Goal: Information Seeking & Learning: Learn about a topic

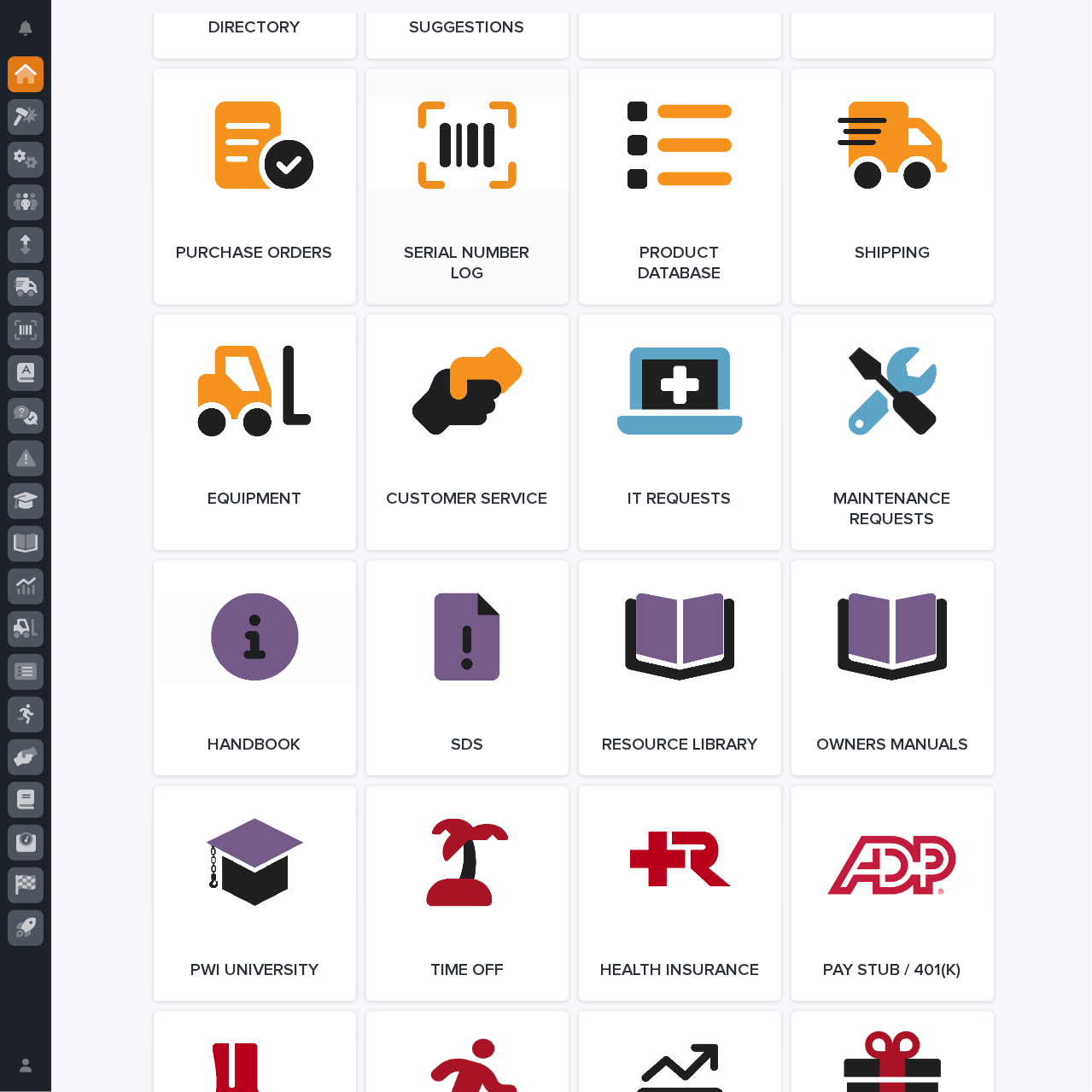
scroll to position [1793, 0]
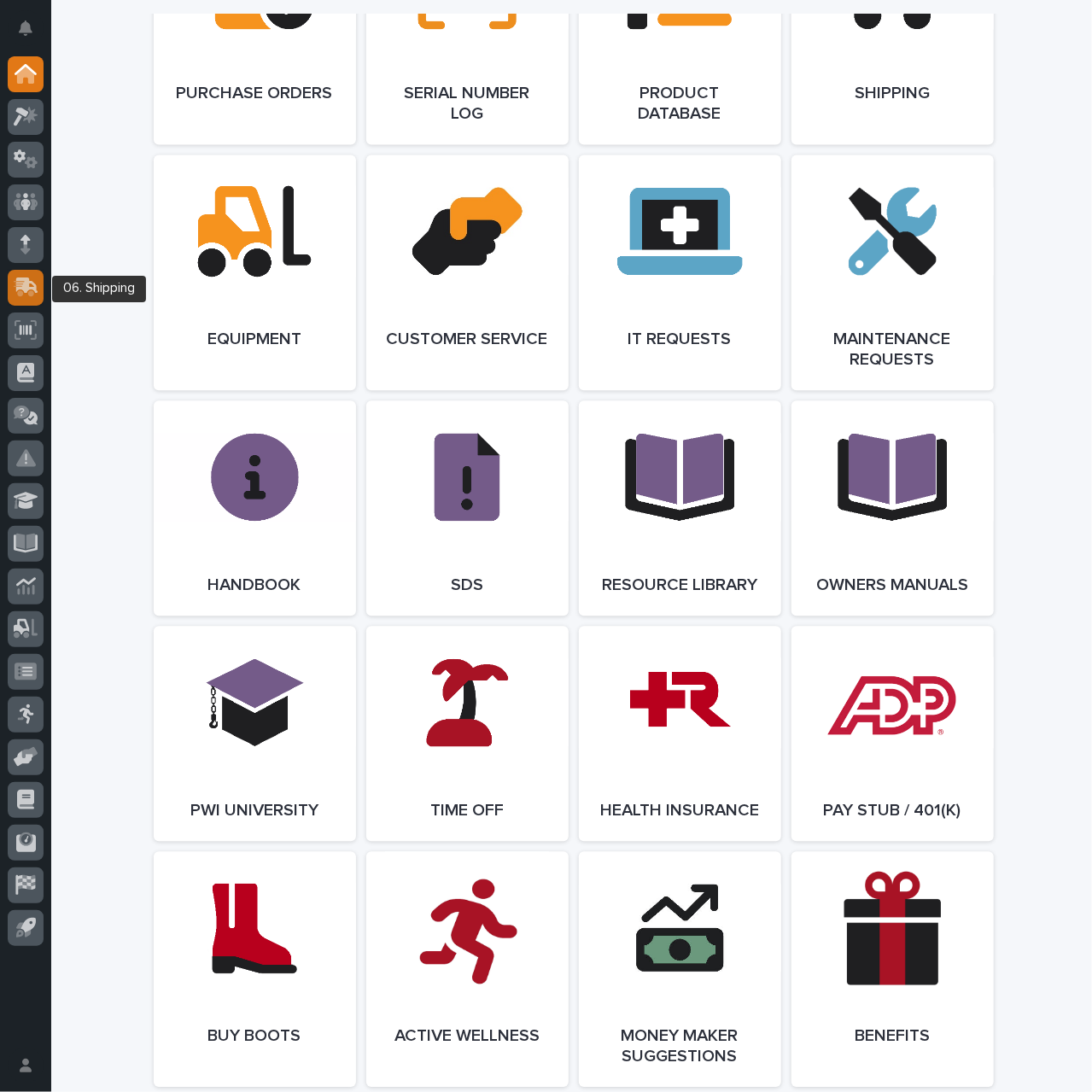
click at [25, 281] on icon at bounding box center [27, 285] width 22 height 16
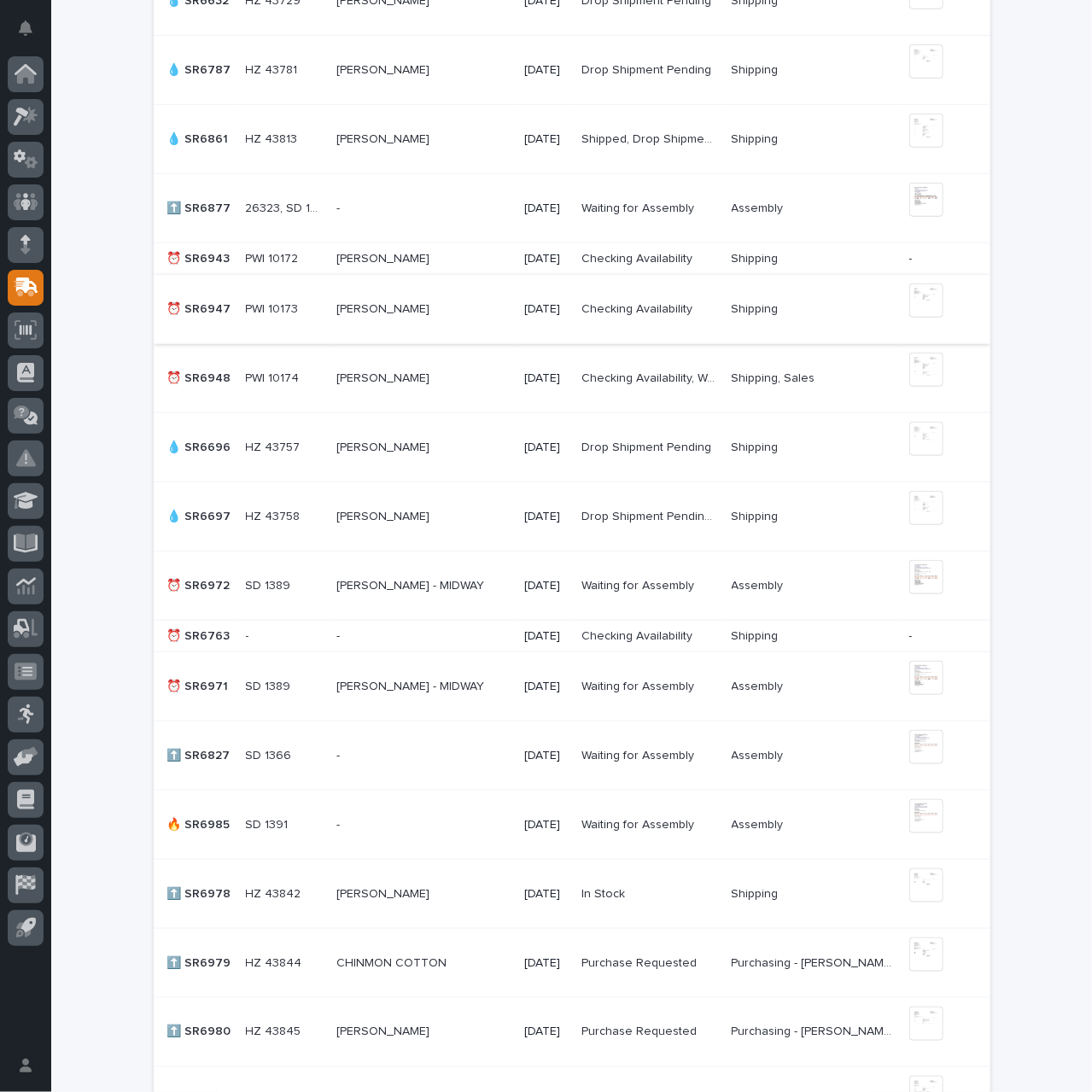
scroll to position [683, 0]
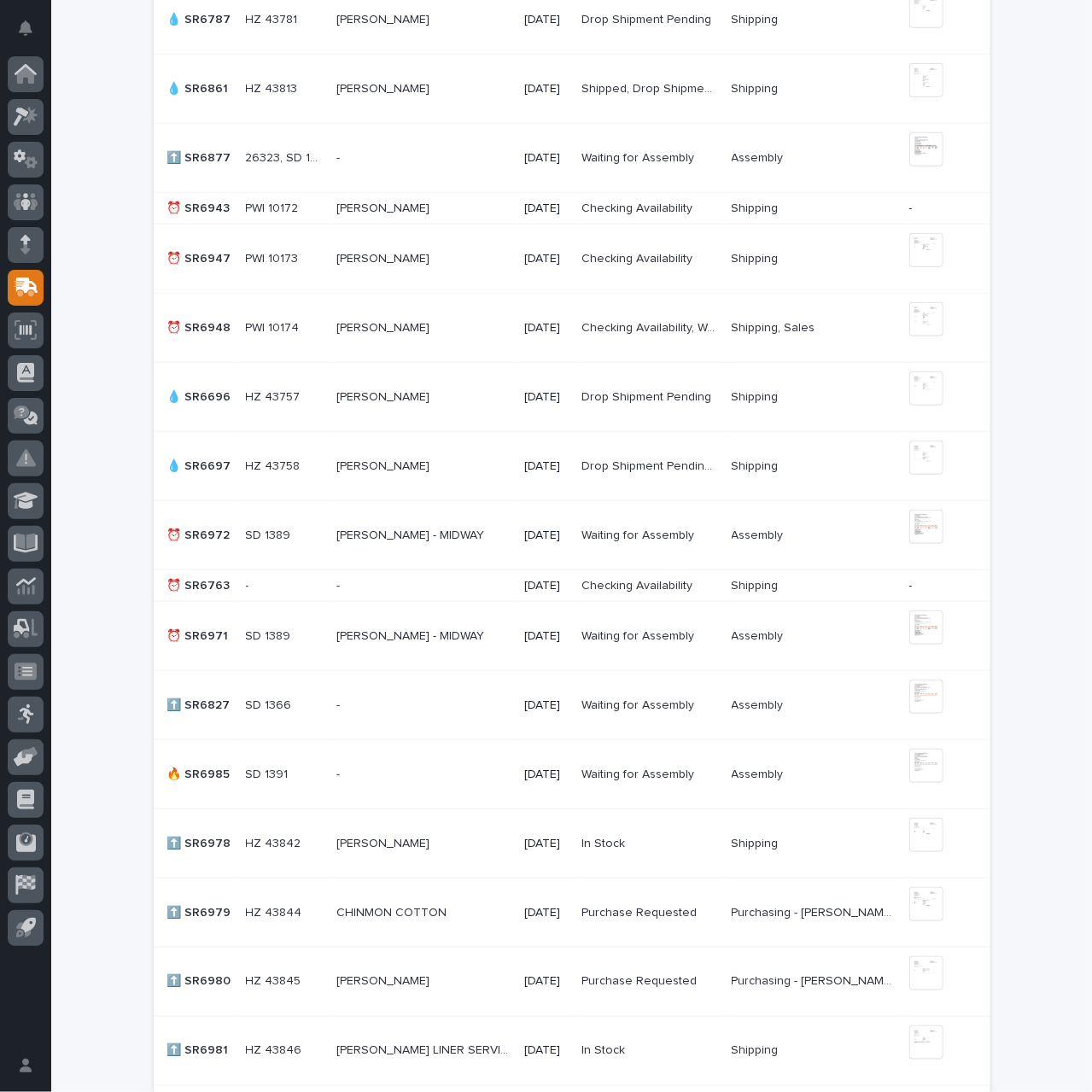
click at [454, 204] on p at bounding box center [423, 209] width 174 height 14
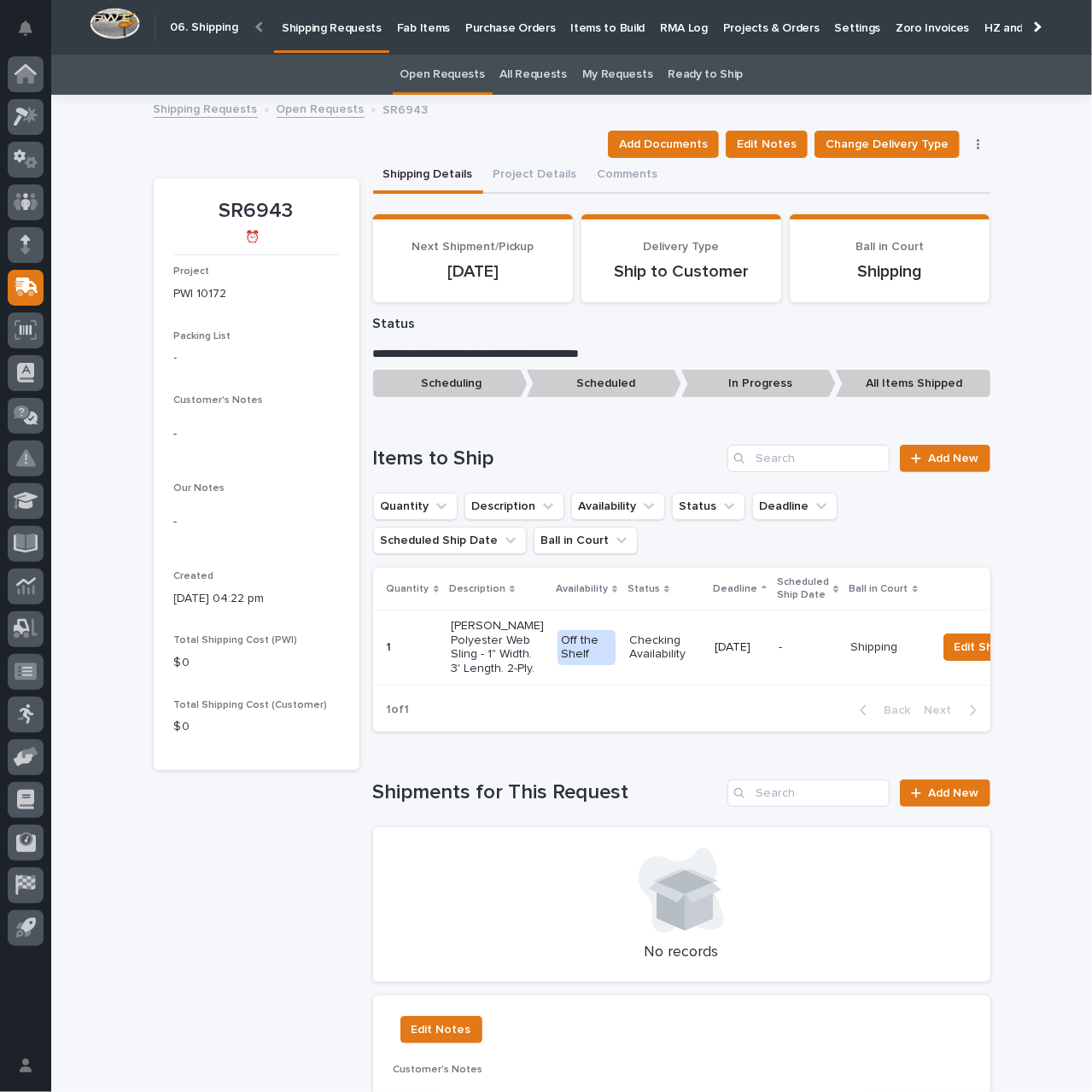
click at [974, 141] on button "button" at bounding box center [978, 144] width 24 height 12
click at [907, 201] on span "Cancel Request" at bounding box center [924, 205] width 88 height 21
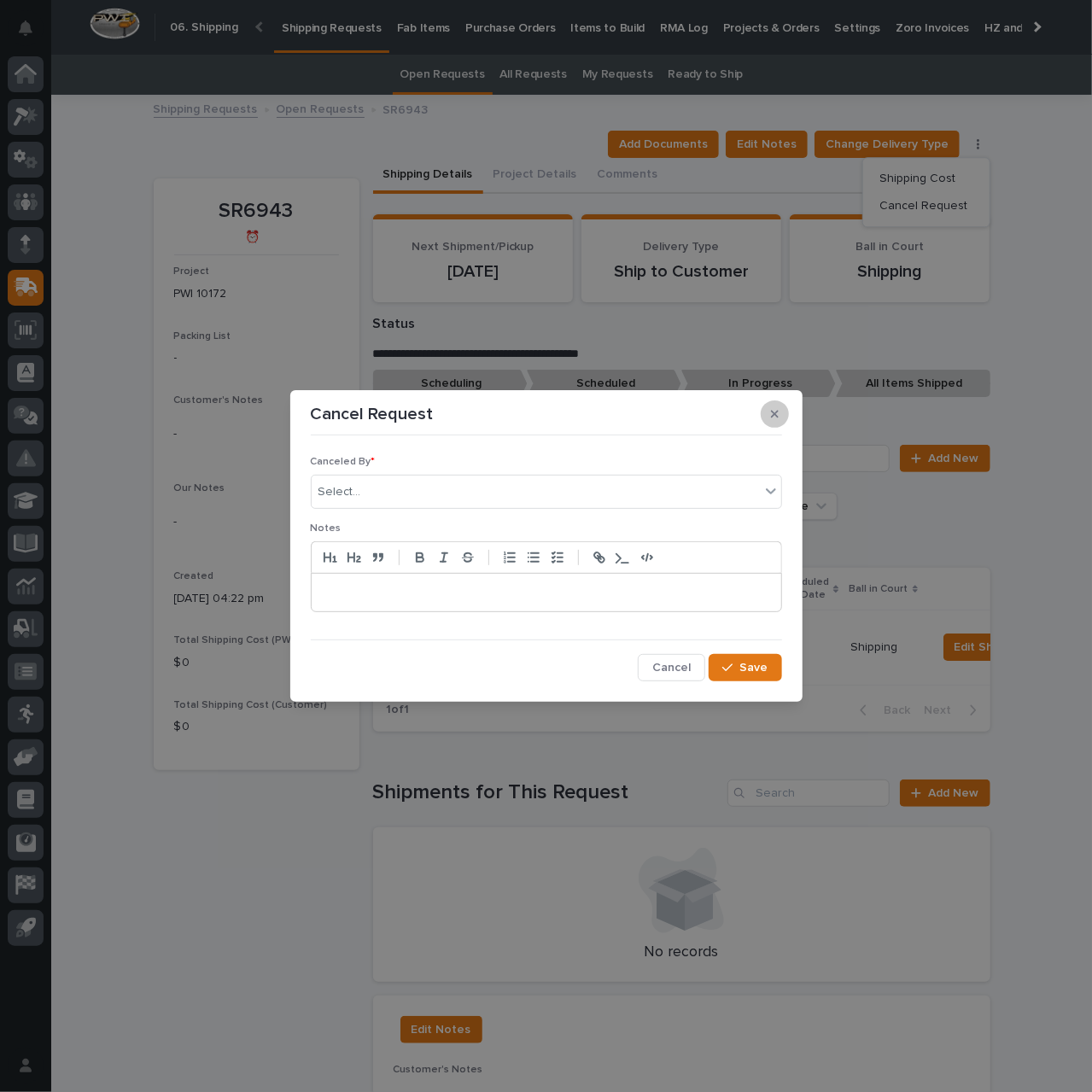
click at [771, 412] on icon "button" at bounding box center [775, 414] width 8 height 8
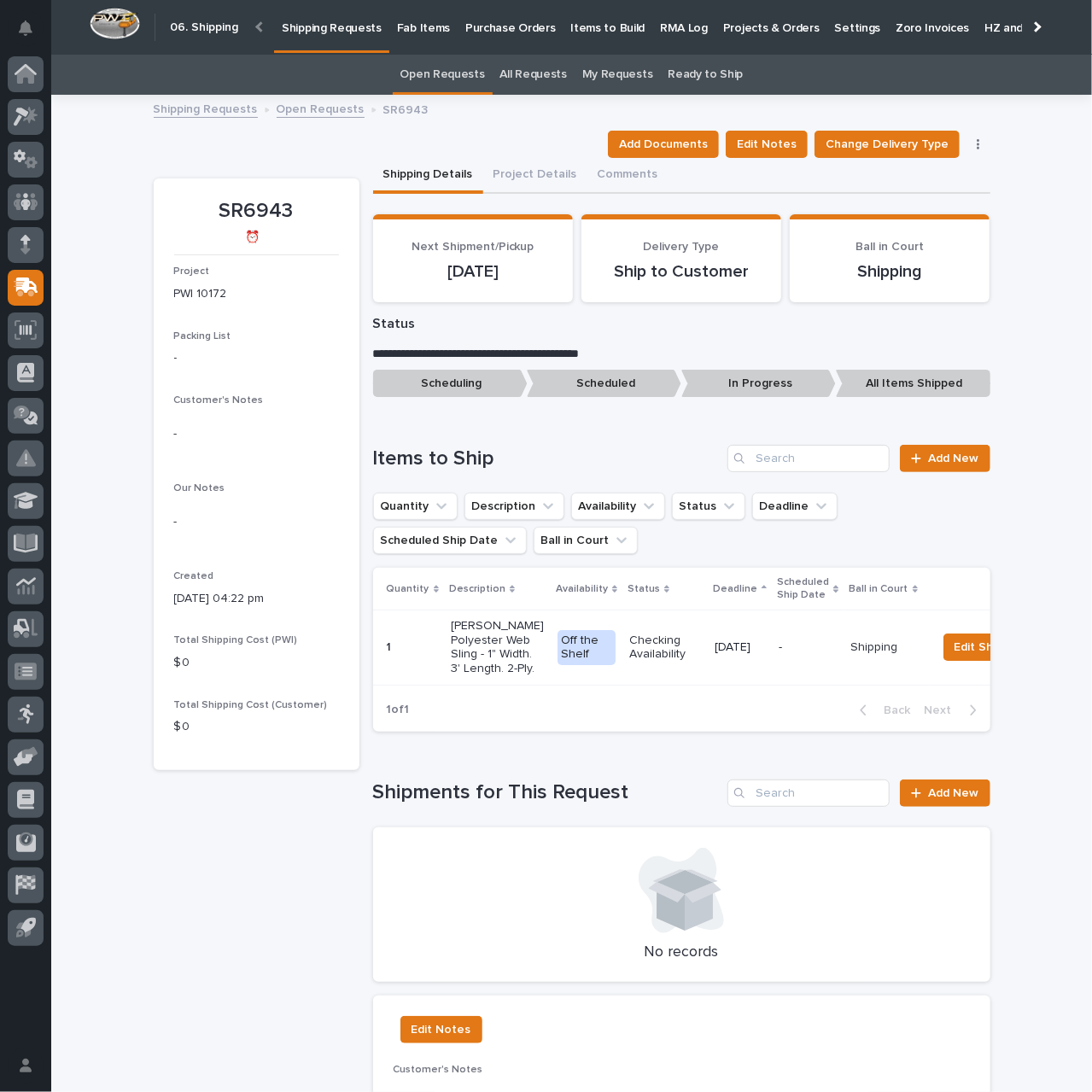
click at [309, 109] on link "Open Requests" at bounding box center [320, 108] width 88 height 20
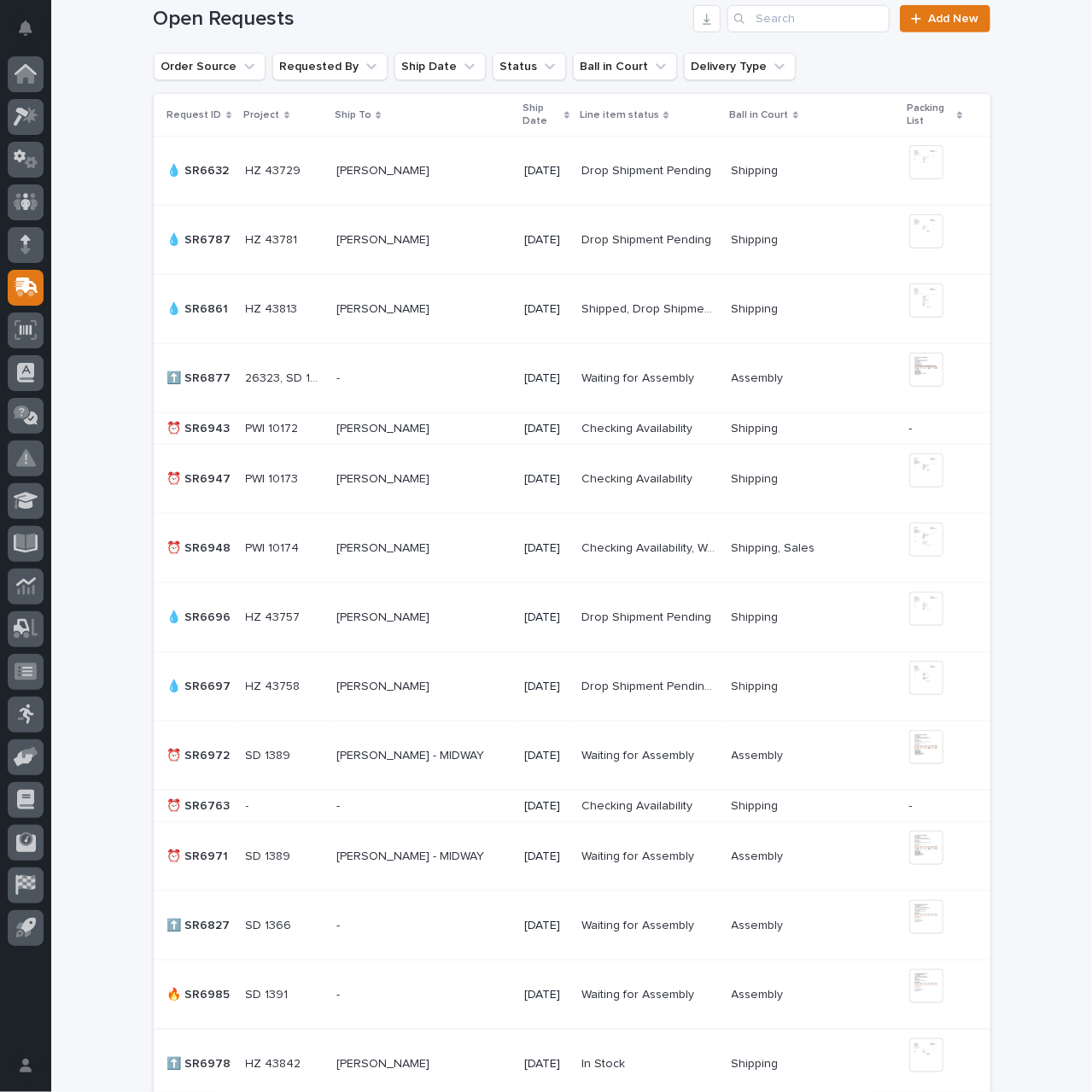
scroll to position [481, 0]
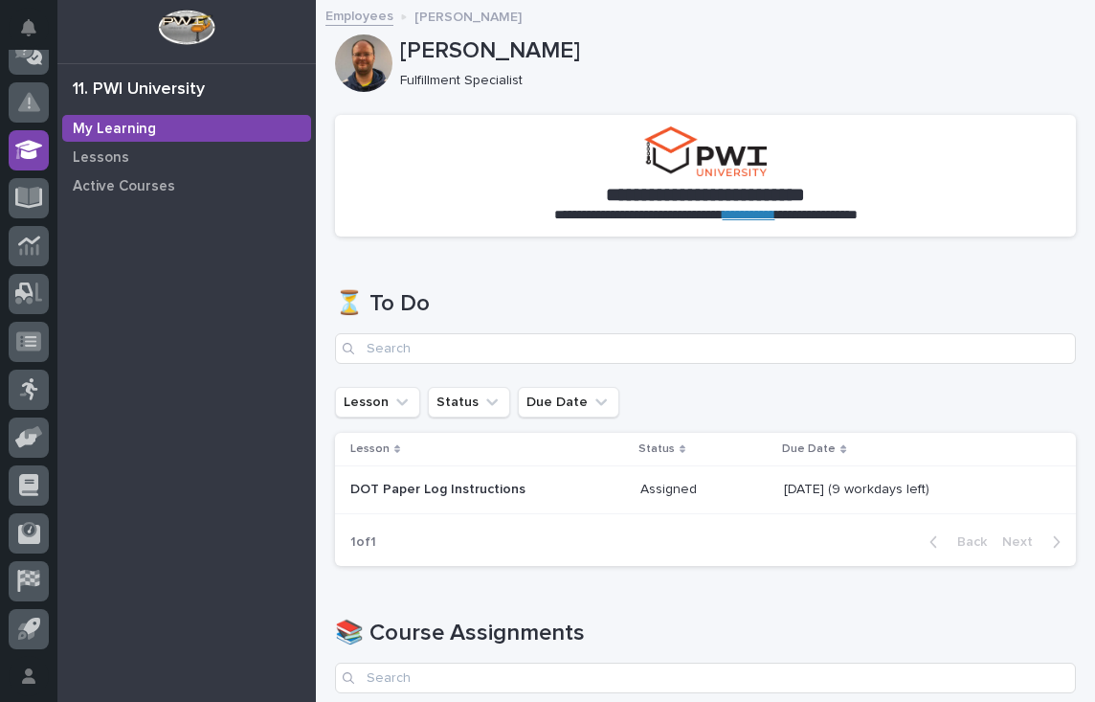
click at [577, 484] on p "DOT Paper Log Instructions" at bounding box center [487, 490] width 275 height 16
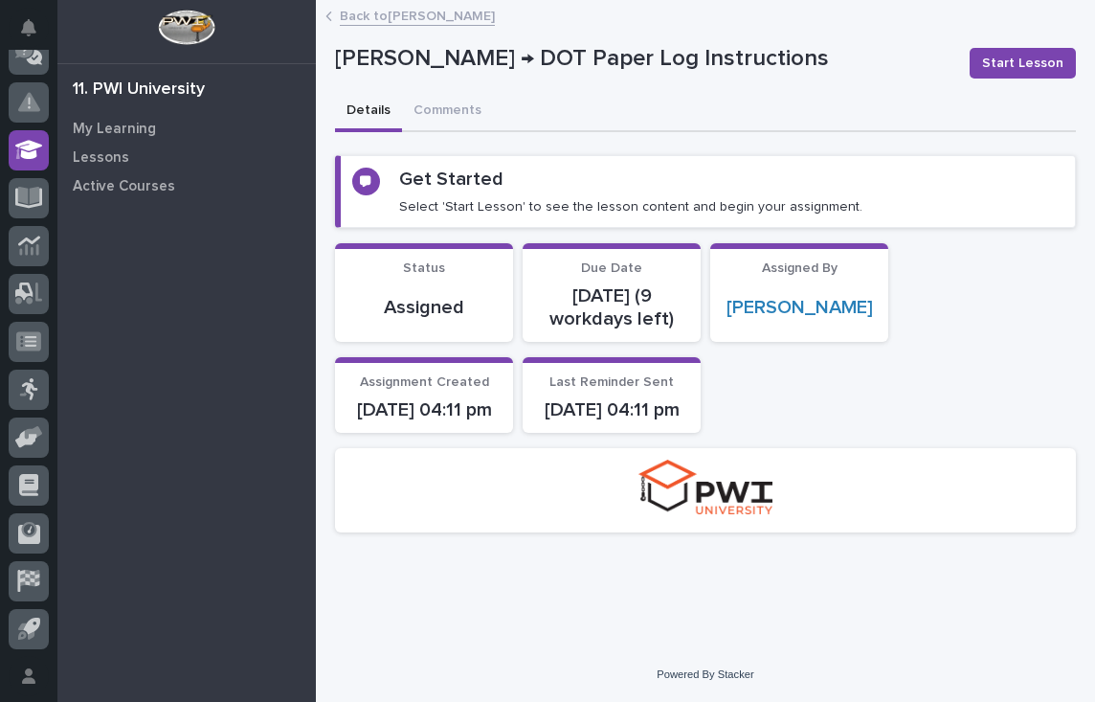
scroll to position [16, 0]
click at [996, 54] on span "Start Lesson" at bounding box center [1022, 63] width 81 height 19
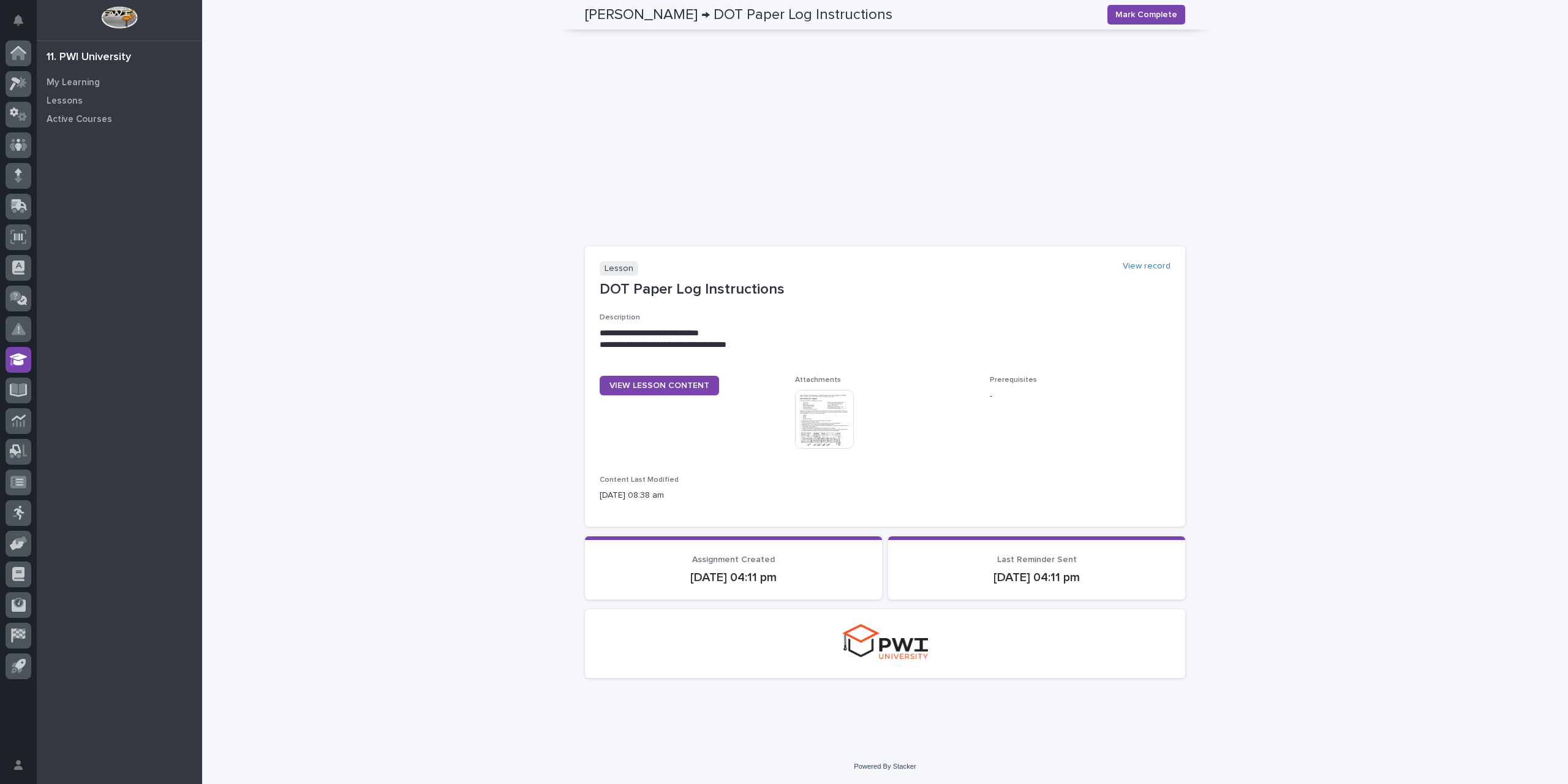
scroll to position [312, 0]
click at [700, 415] on img at bounding box center [825, 419] width 59 height 59
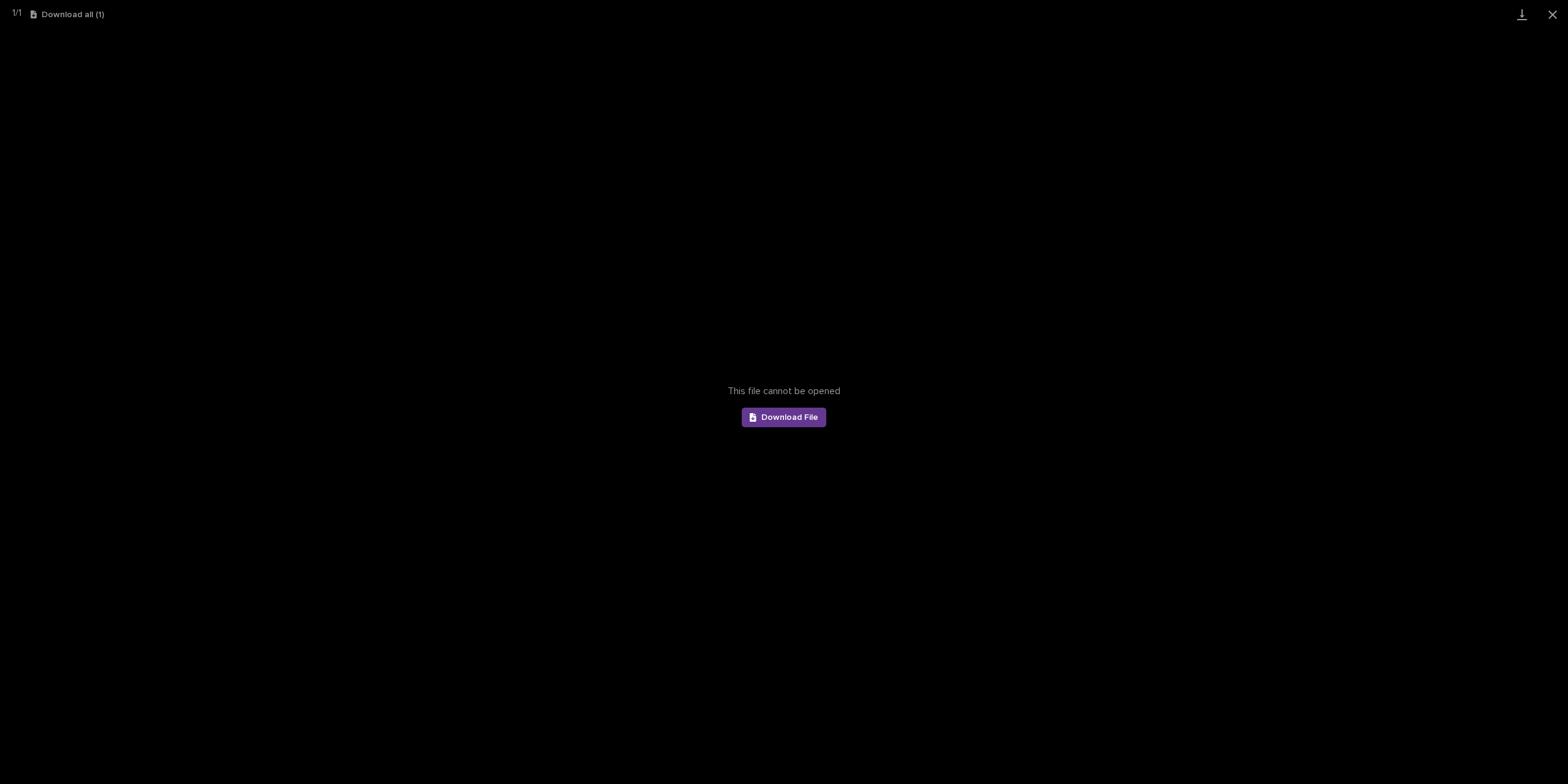
click at [700, 417] on span "Download File" at bounding box center [789, 417] width 57 height 8
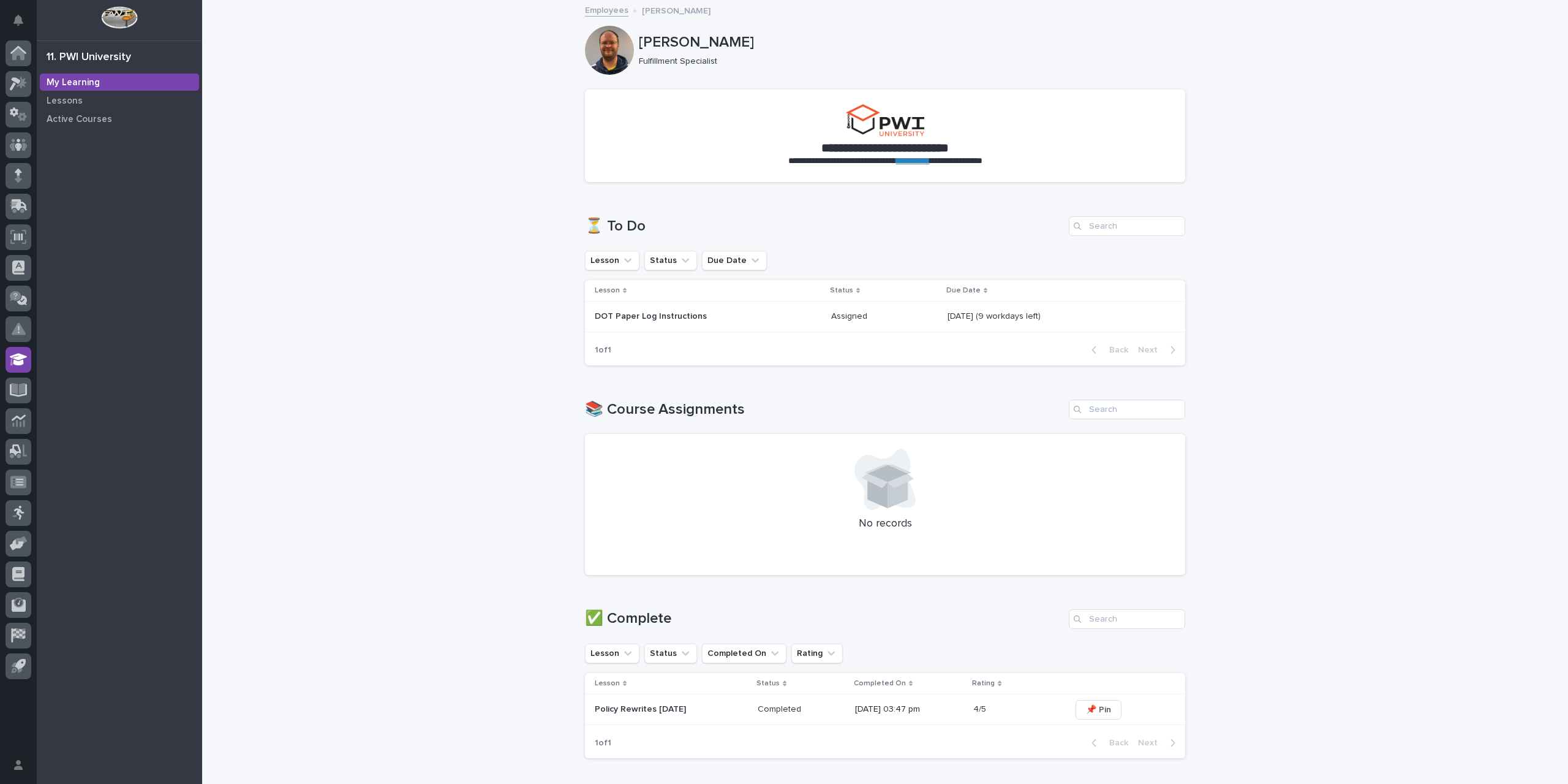
click at [831, 319] on p "Assigned" at bounding box center [850, 316] width 38 height 13
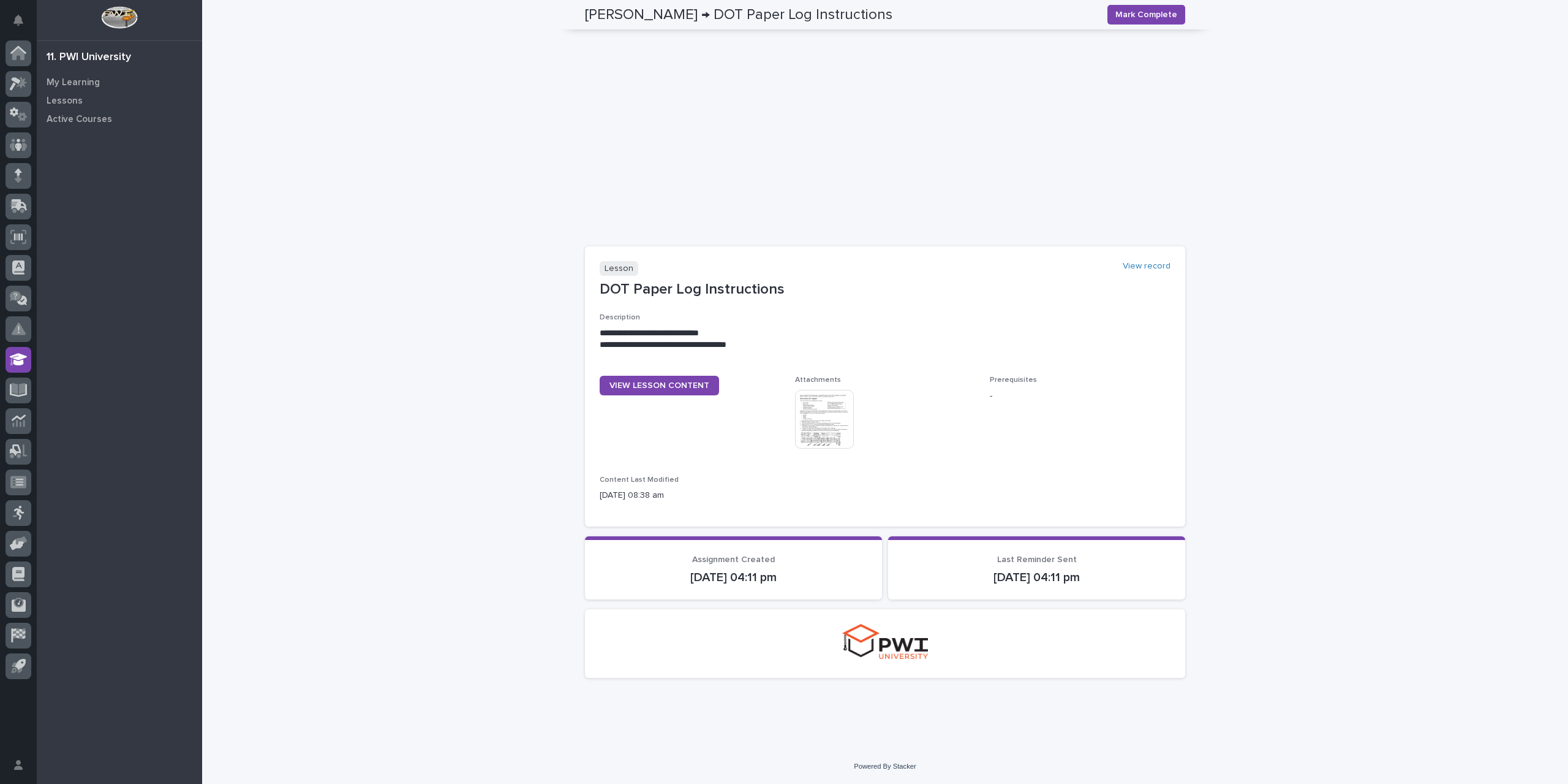
scroll to position [312, 0]
click at [654, 387] on span "VIEW LESSON CONTENT" at bounding box center [660, 385] width 100 height 8
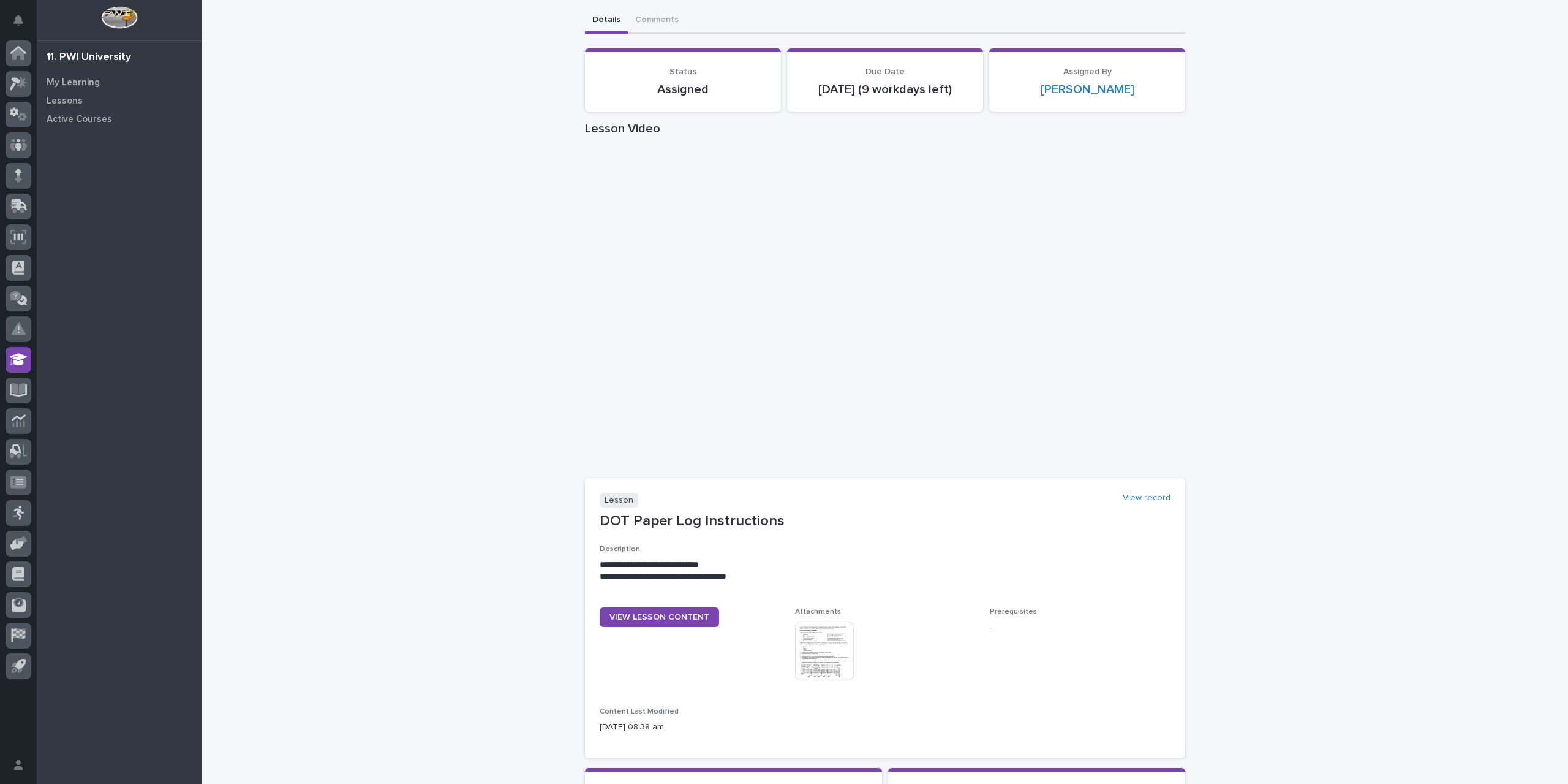
scroll to position [0, 0]
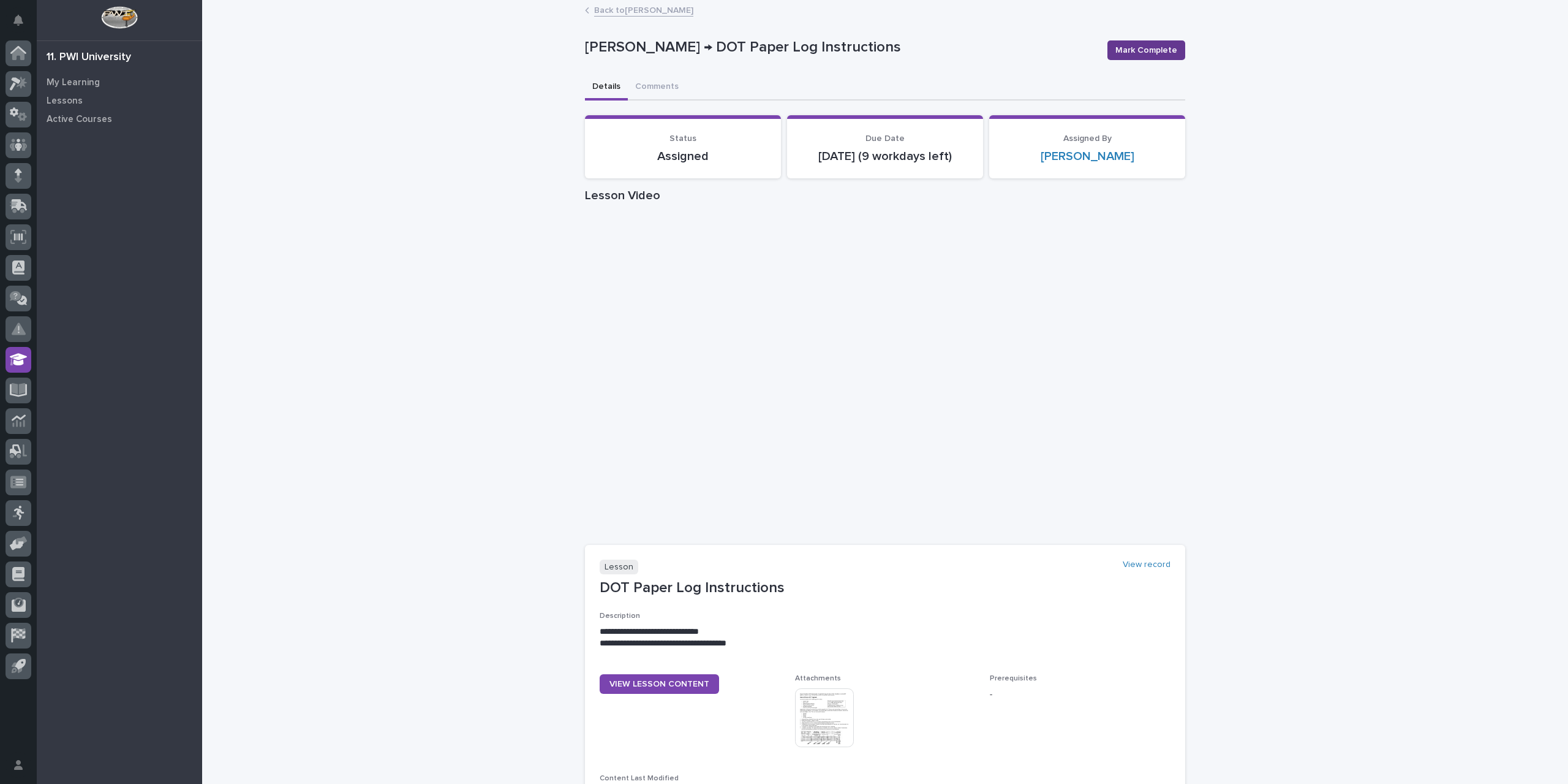
click at [1143, 44] on span "Mark Complete" at bounding box center [1146, 50] width 62 height 12
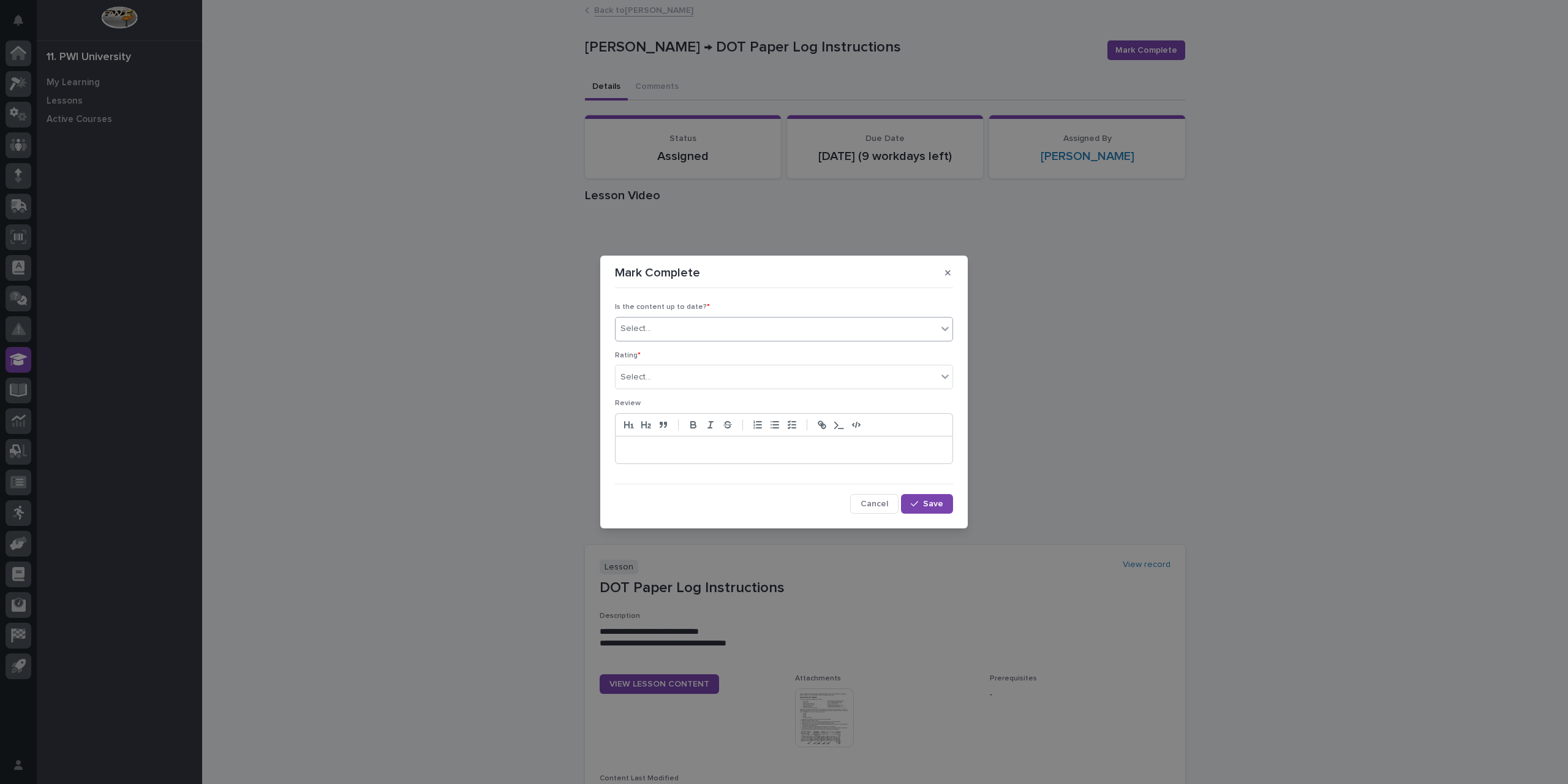
click at [687, 330] on div "Select..." at bounding box center [776, 329] width 322 height 20
click at [673, 349] on div "✔ everything is up to date" at bounding box center [784, 353] width 337 height 22
click at [671, 372] on div "Select..." at bounding box center [776, 377] width 322 height 20
click at [690, 425] on div "⭐⭐⭐⭐" at bounding box center [784, 422] width 337 height 22
click at [919, 503] on div "button" at bounding box center [917, 503] width 12 height 8
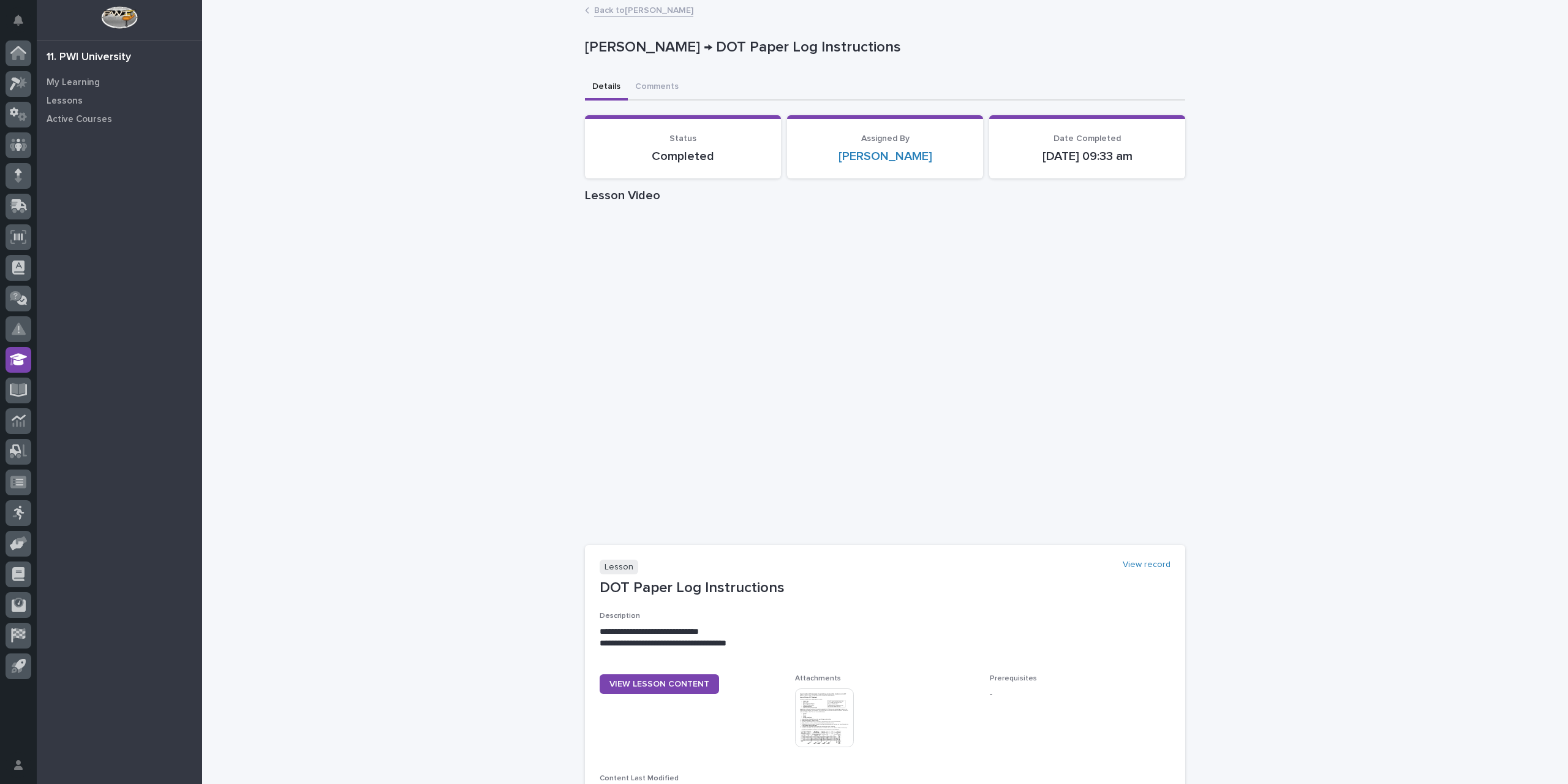
click at [622, 12] on link "Back to Mike Johnson" at bounding box center [644, 10] width 99 height 14
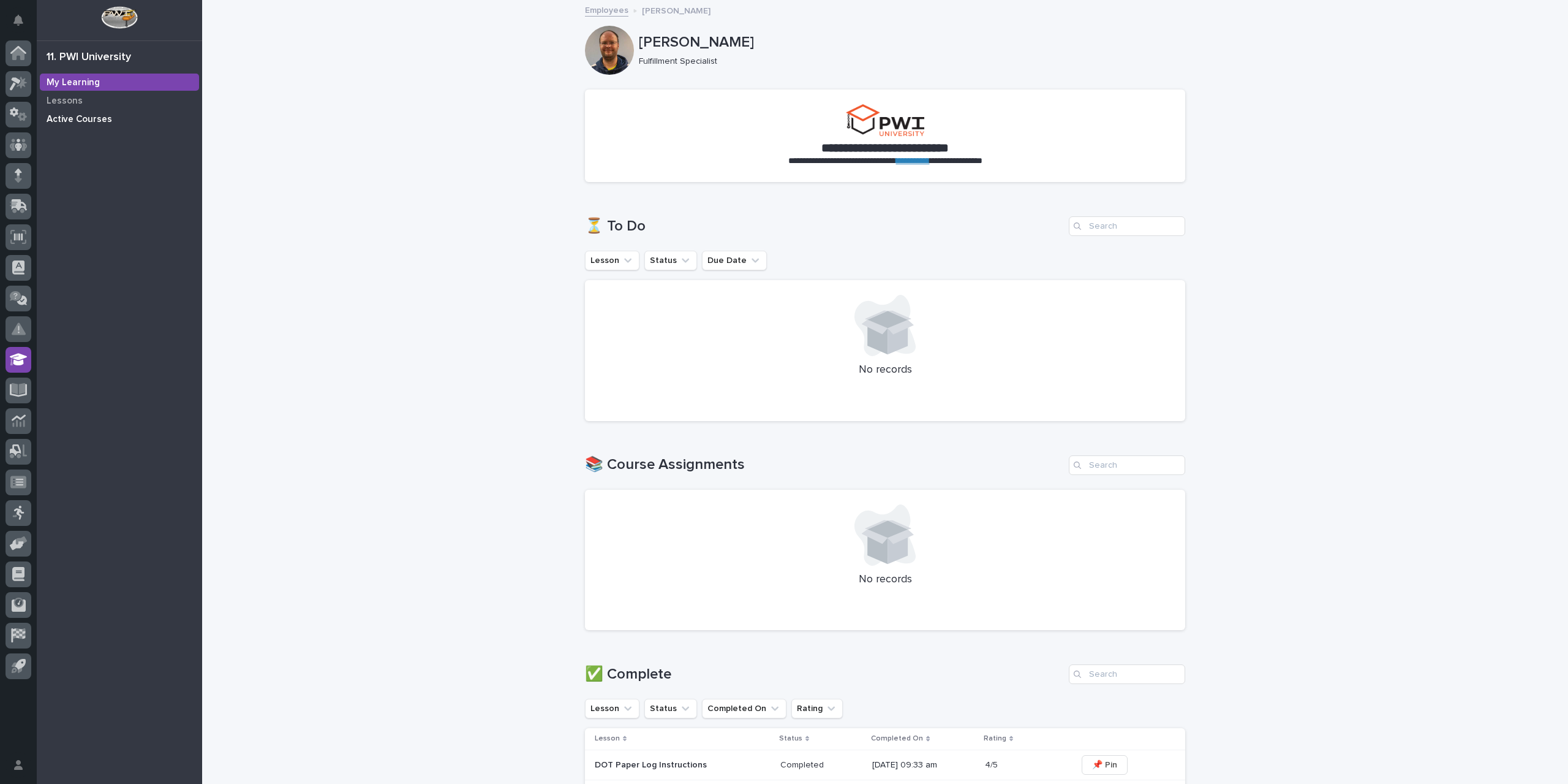
click at [86, 118] on p "Active Courses" at bounding box center [79, 119] width 65 height 11
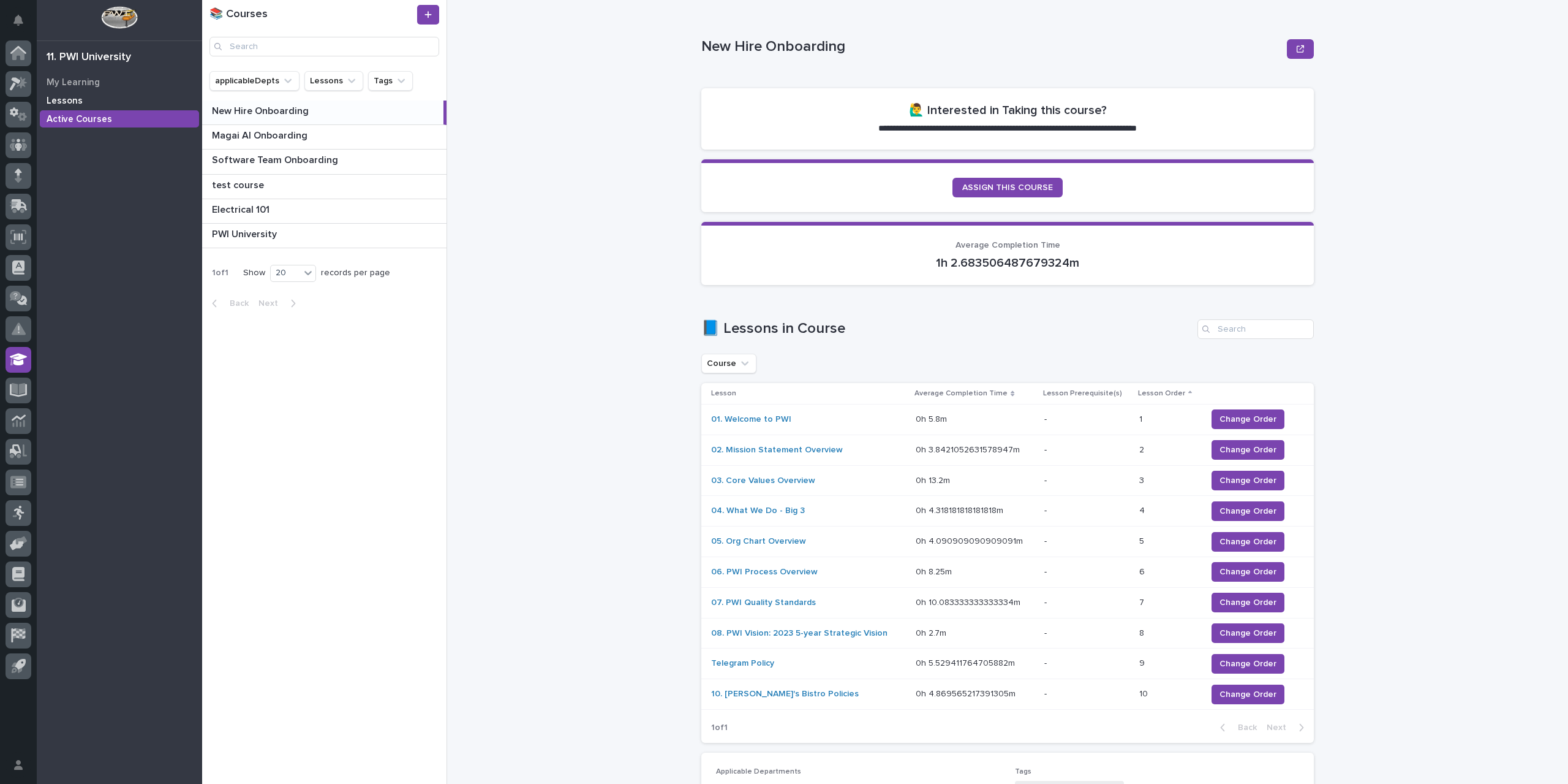
click at [90, 99] on div "Lessons" at bounding box center [119, 100] width 159 height 17
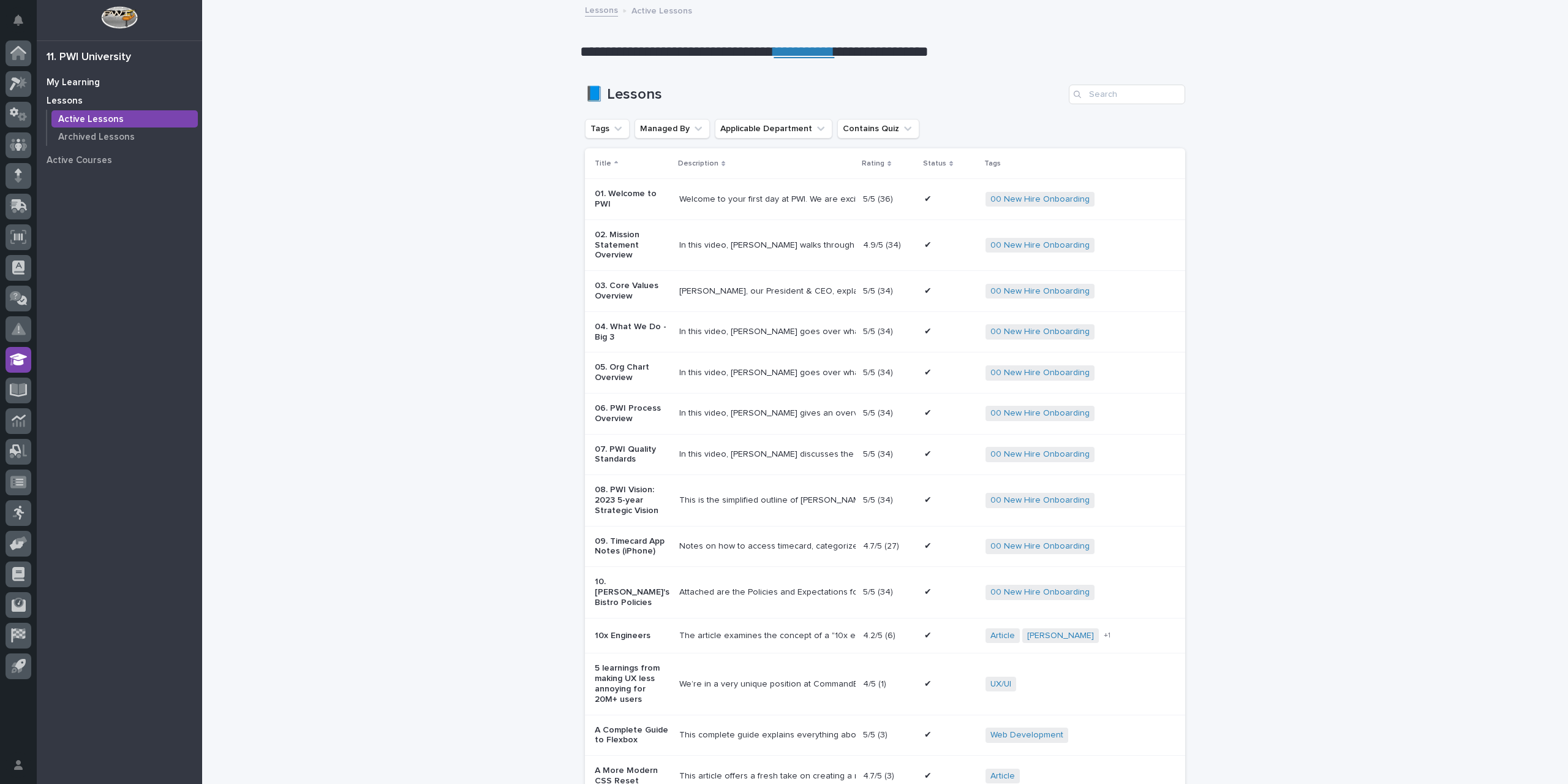
click at [84, 84] on p "My Learning" at bounding box center [73, 83] width 53 height 11
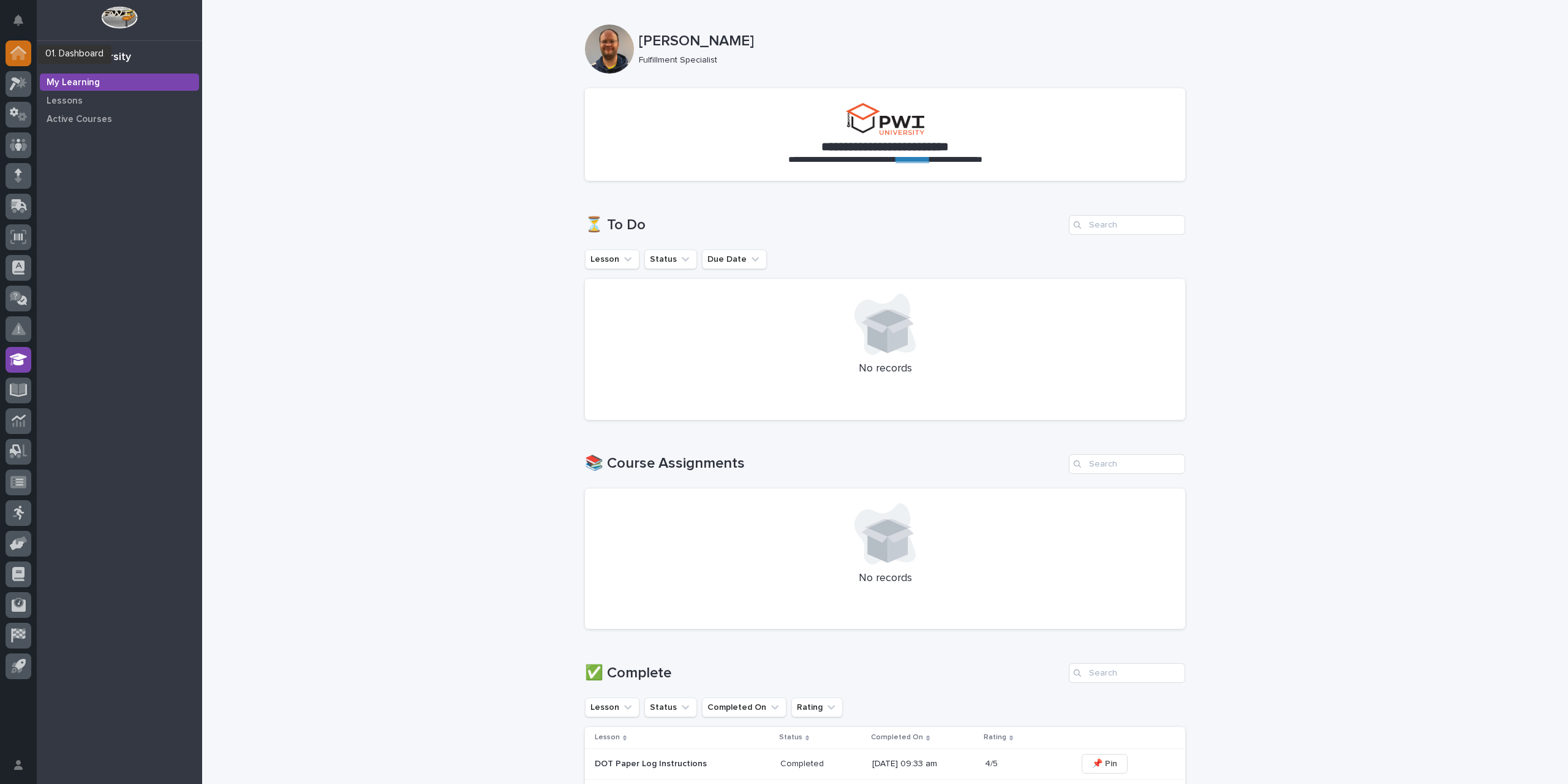
click at [19, 56] on icon at bounding box center [18, 53] width 16 height 14
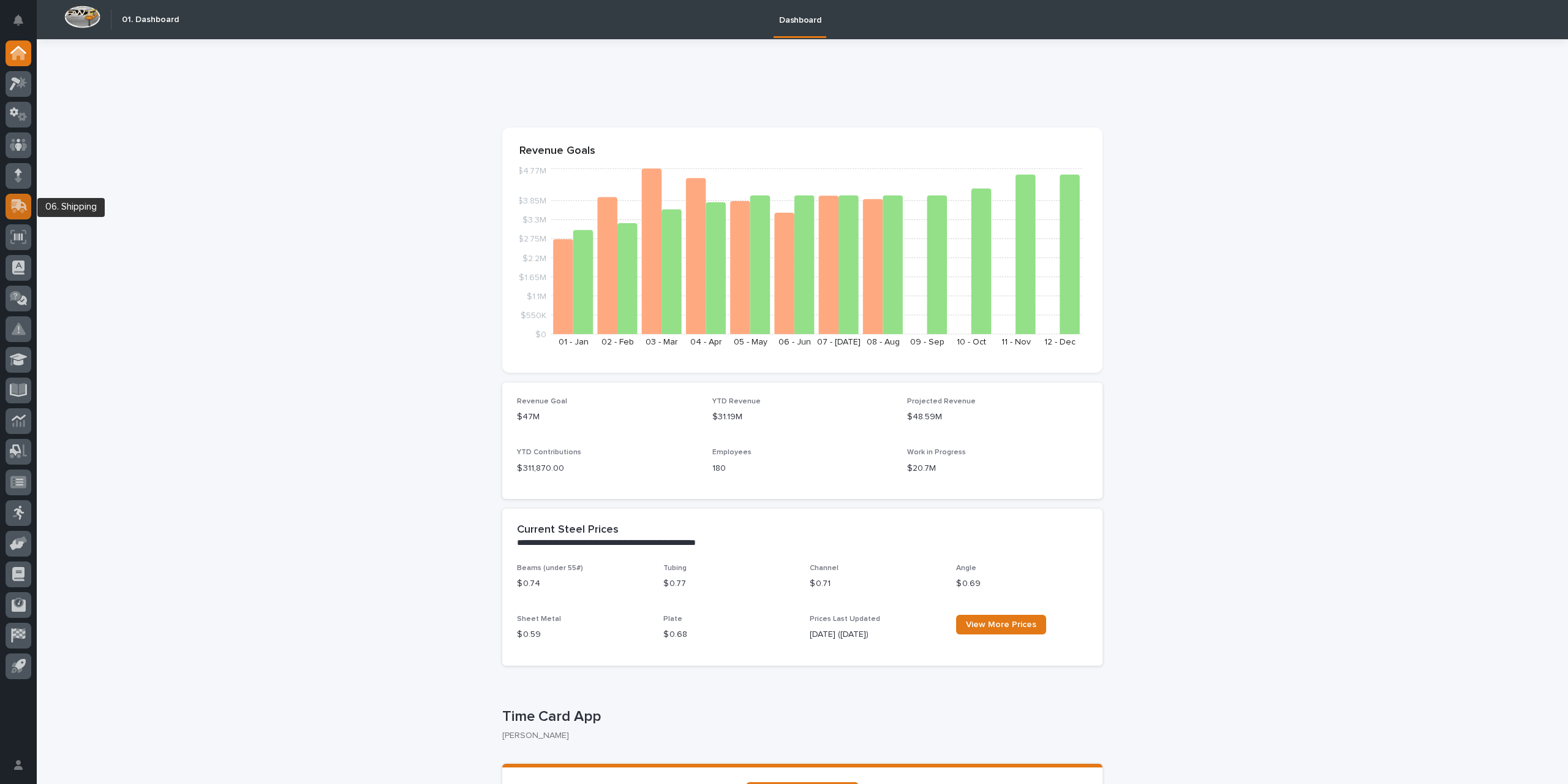
click at [22, 203] on icon at bounding box center [19, 205] width 16 height 12
